Goal: Register for event/course

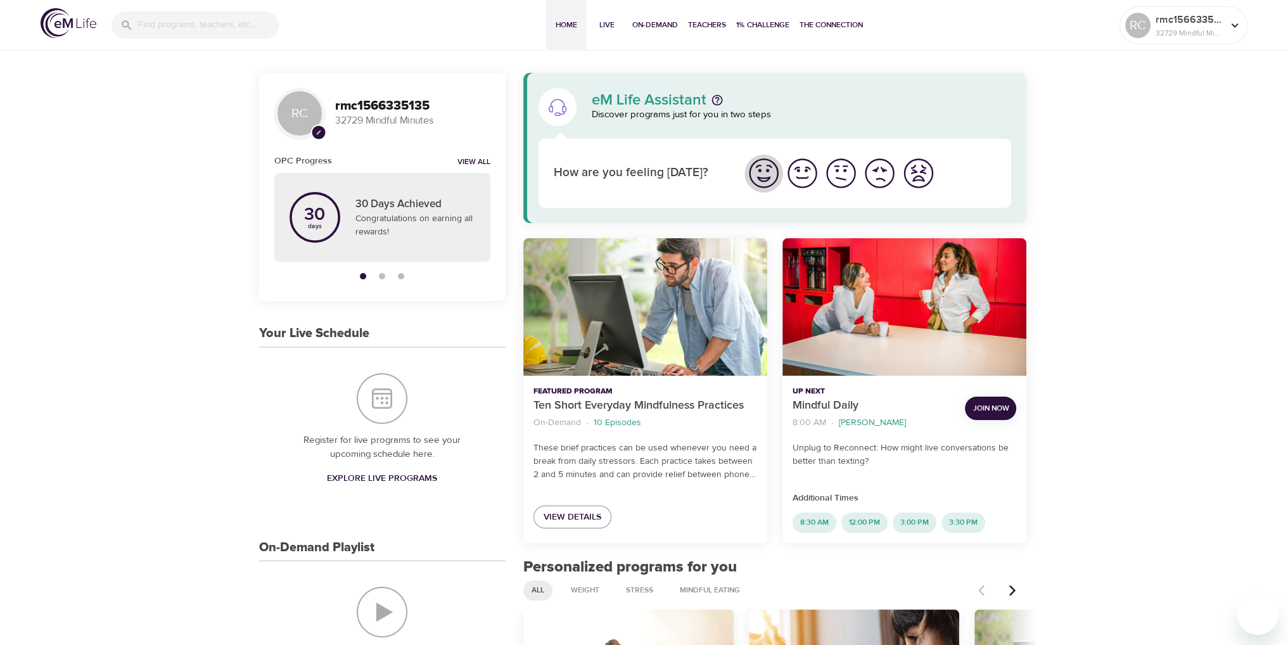
click at [764, 173] on img "I'm feeling great" at bounding box center [763, 173] width 35 height 35
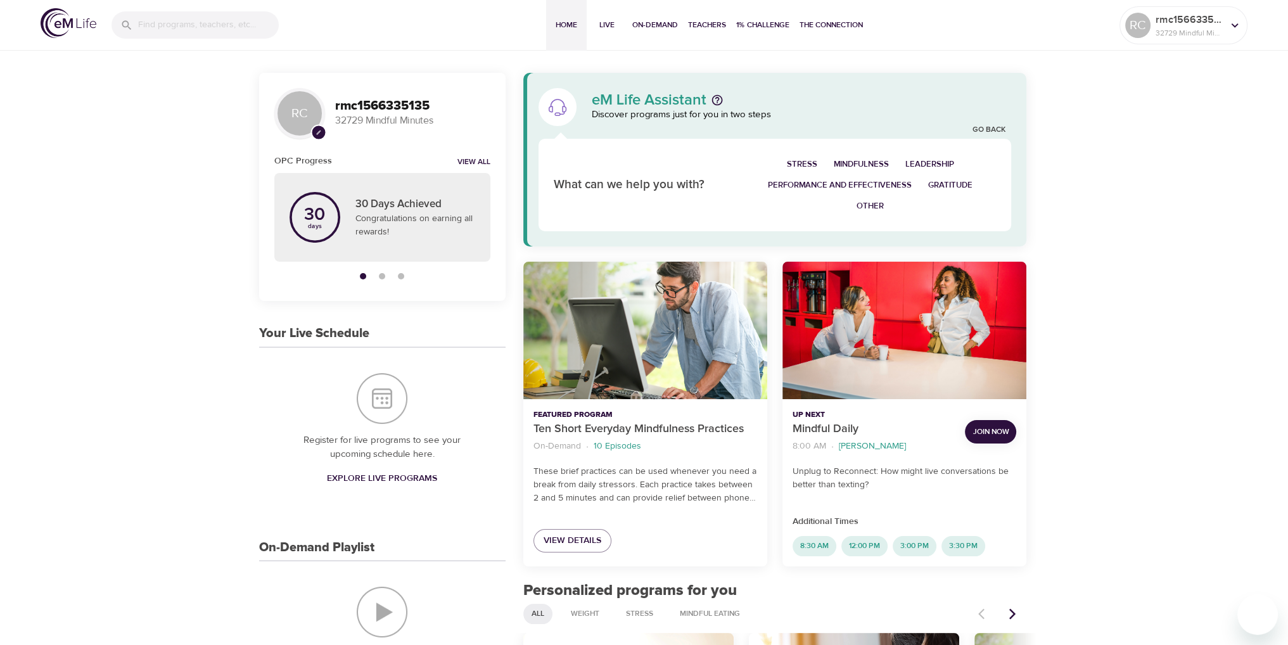
click at [855, 163] on span "Mindfulness" at bounding box center [860, 164] width 55 height 15
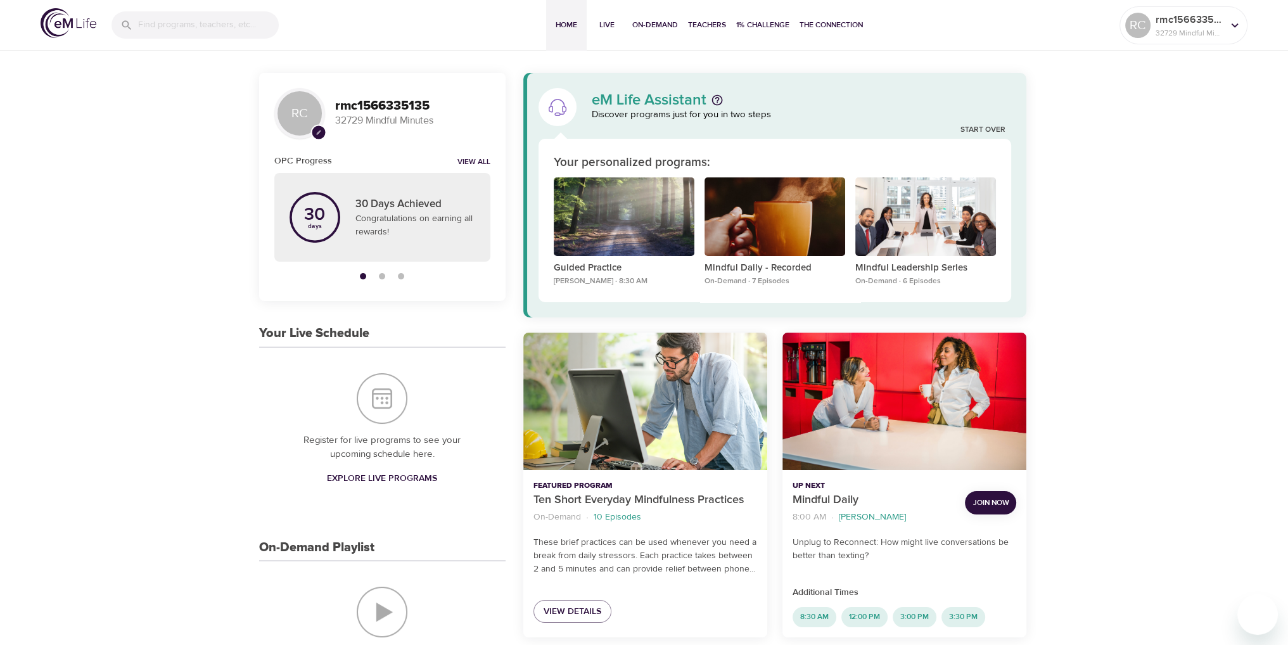
click at [987, 500] on span "Join Now" at bounding box center [990, 502] width 36 height 13
